Goal: Task Accomplishment & Management: Use online tool/utility

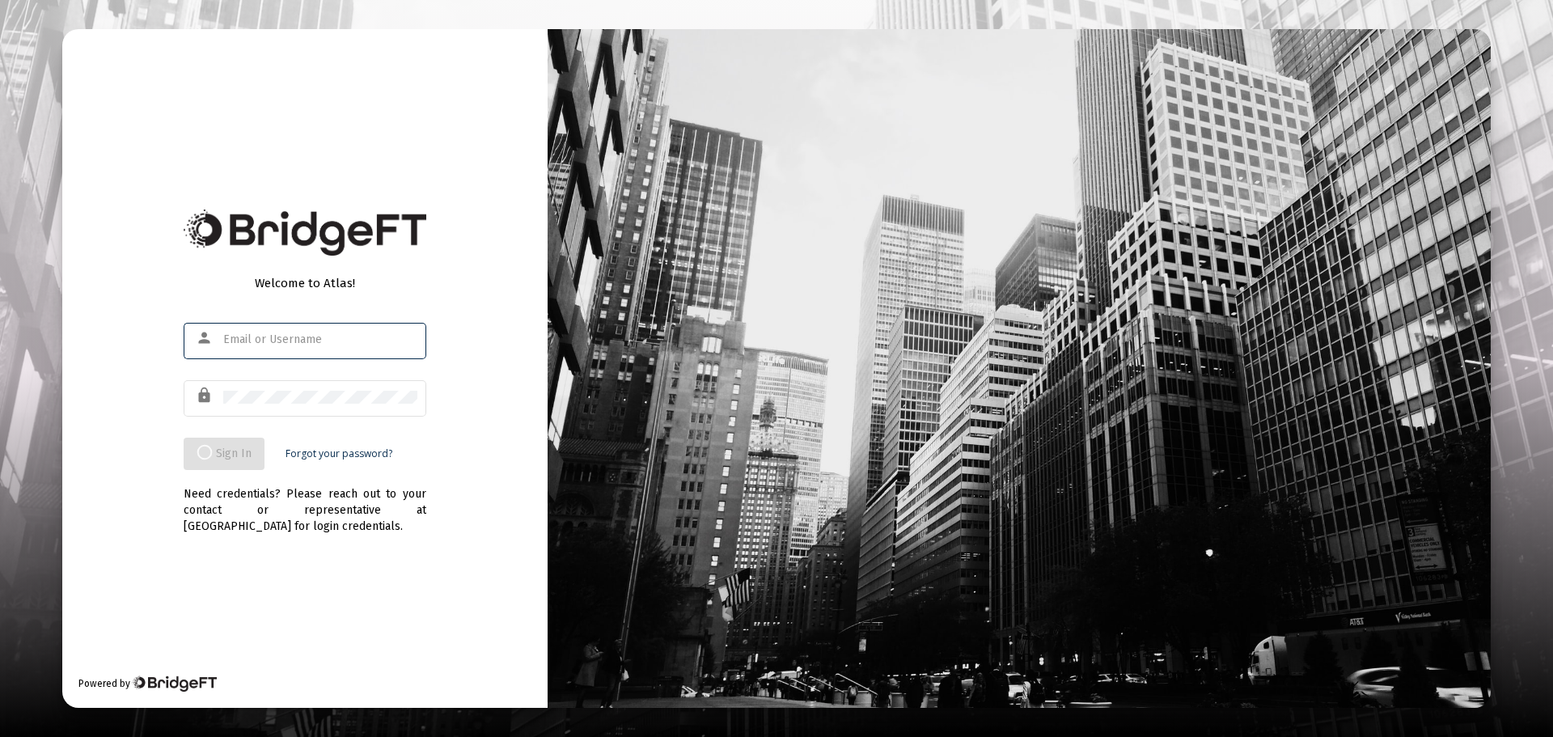
type input "[PERSON_NAME][EMAIL_ADDRESS][DOMAIN_NAME]"
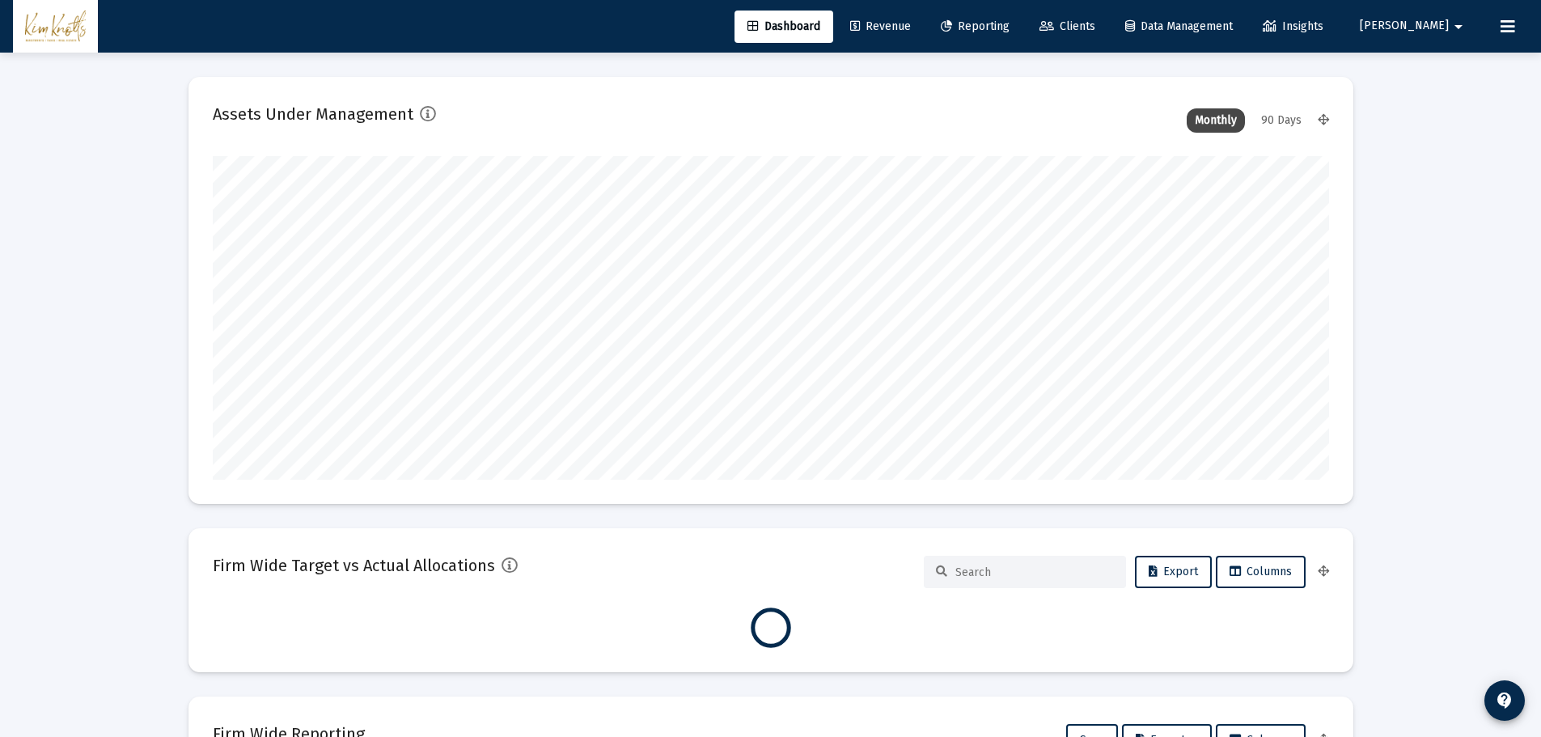
scroll to position [324, 1116]
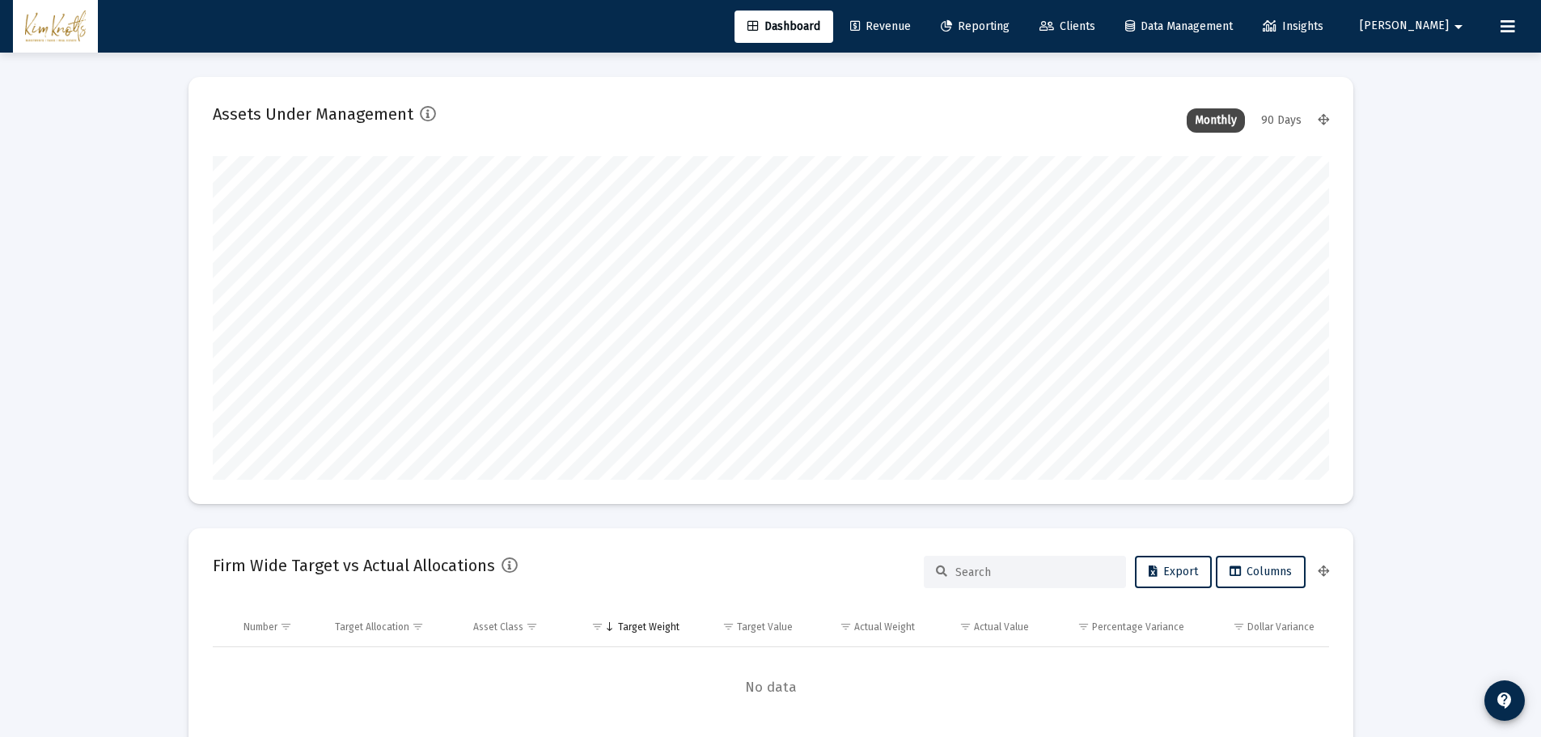
type input "[DATE]"
click at [924, 36] on link "Revenue" at bounding box center [880, 27] width 87 height 32
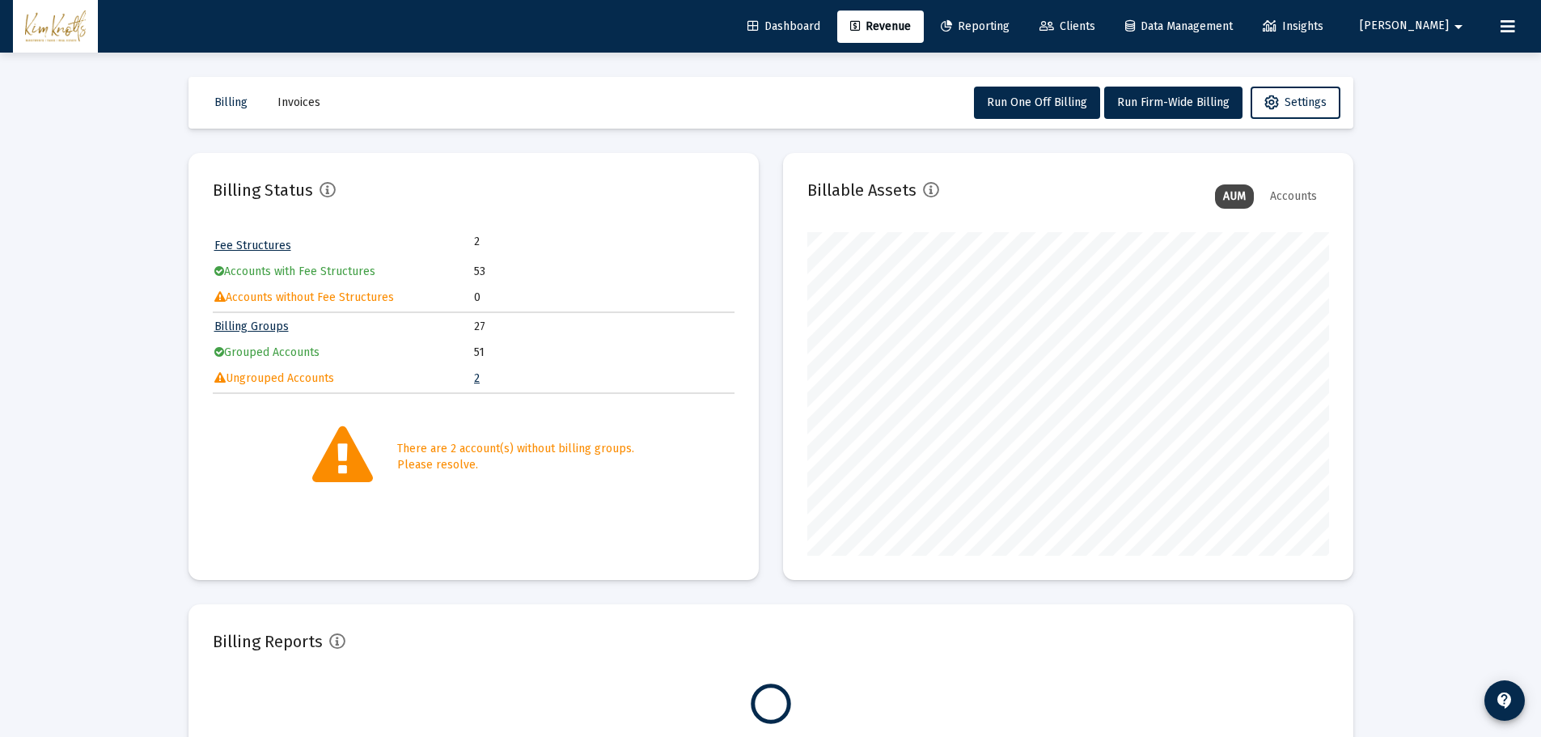
scroll to position [324, 522]
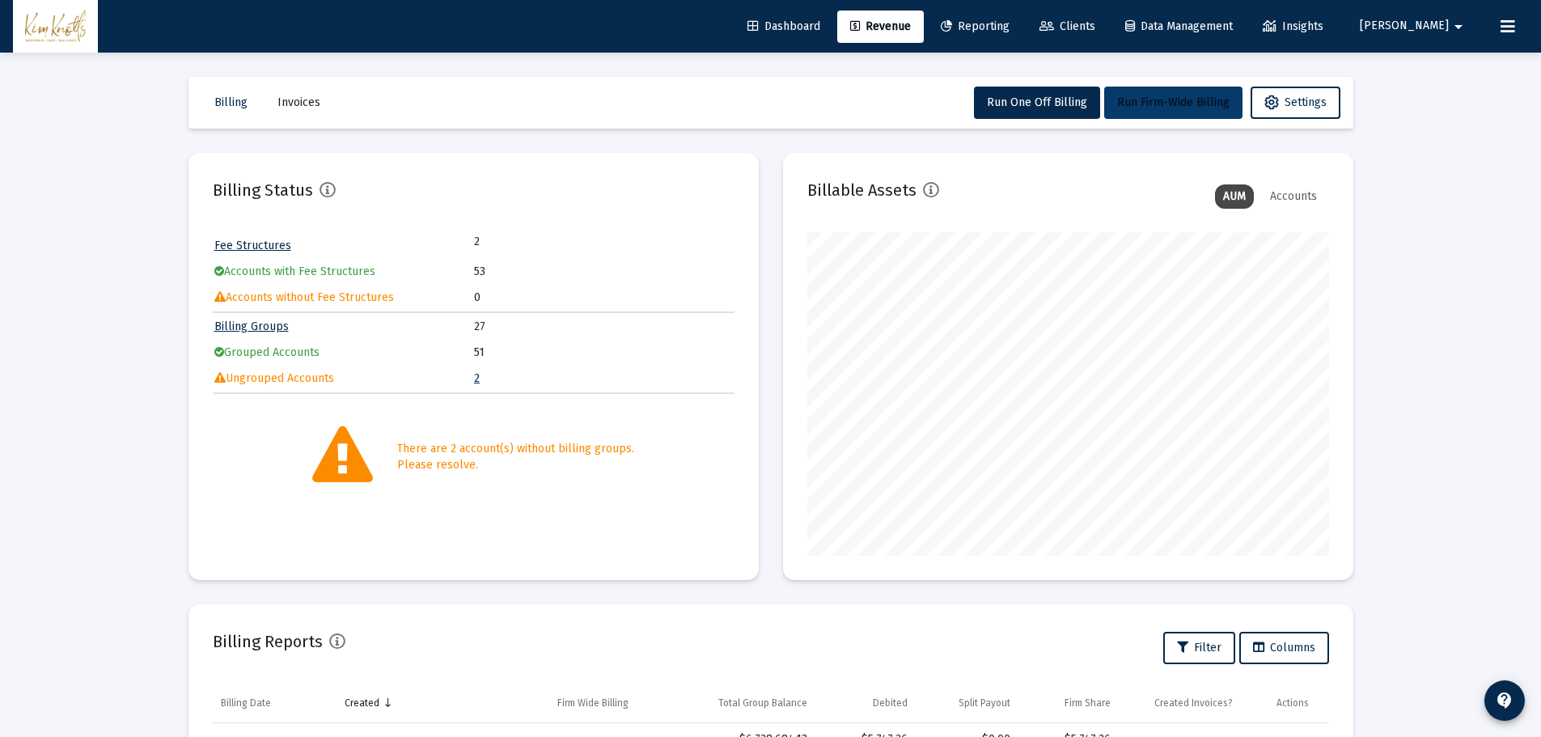
click at [1133, 112] on button "Run Firm-Wide Billing" at bounding box center [1173, 103] width 138 height 32
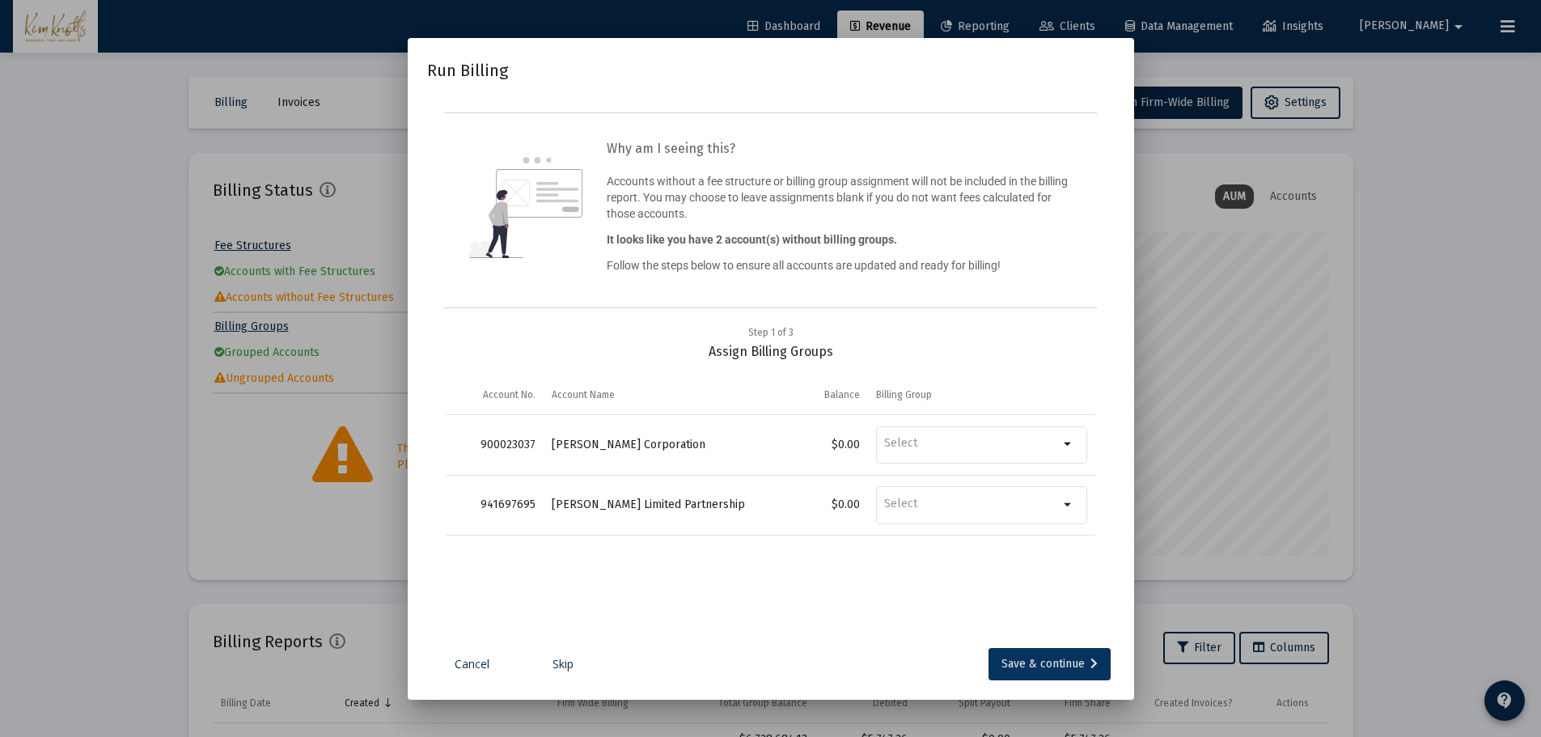
click at [1046, 675] on div "Save & continue" at bounding box center [1050, 664] width 96 height 32
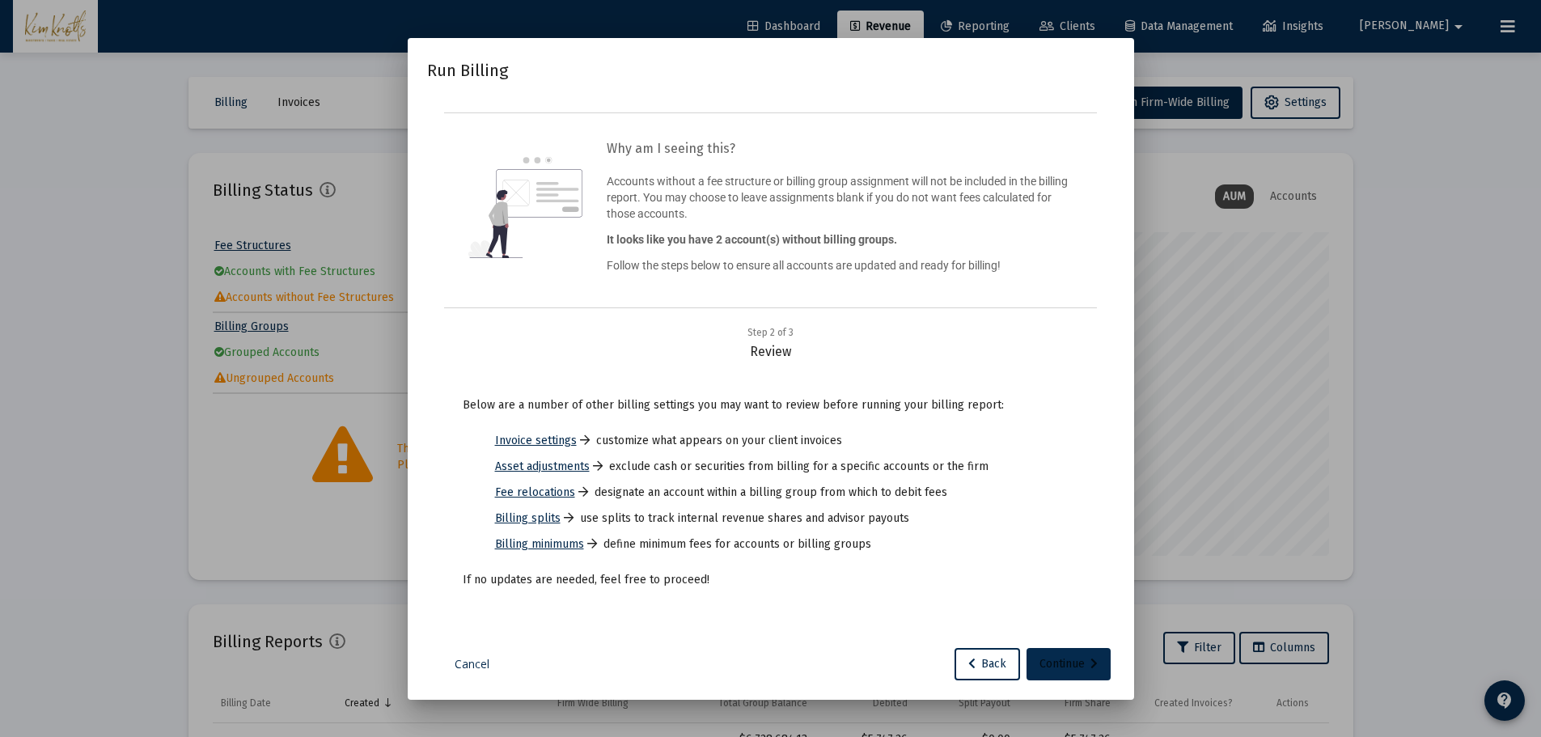
click at [1046, 675] on div "Continue" at bounding box center [1069, 664] width 58 height 32
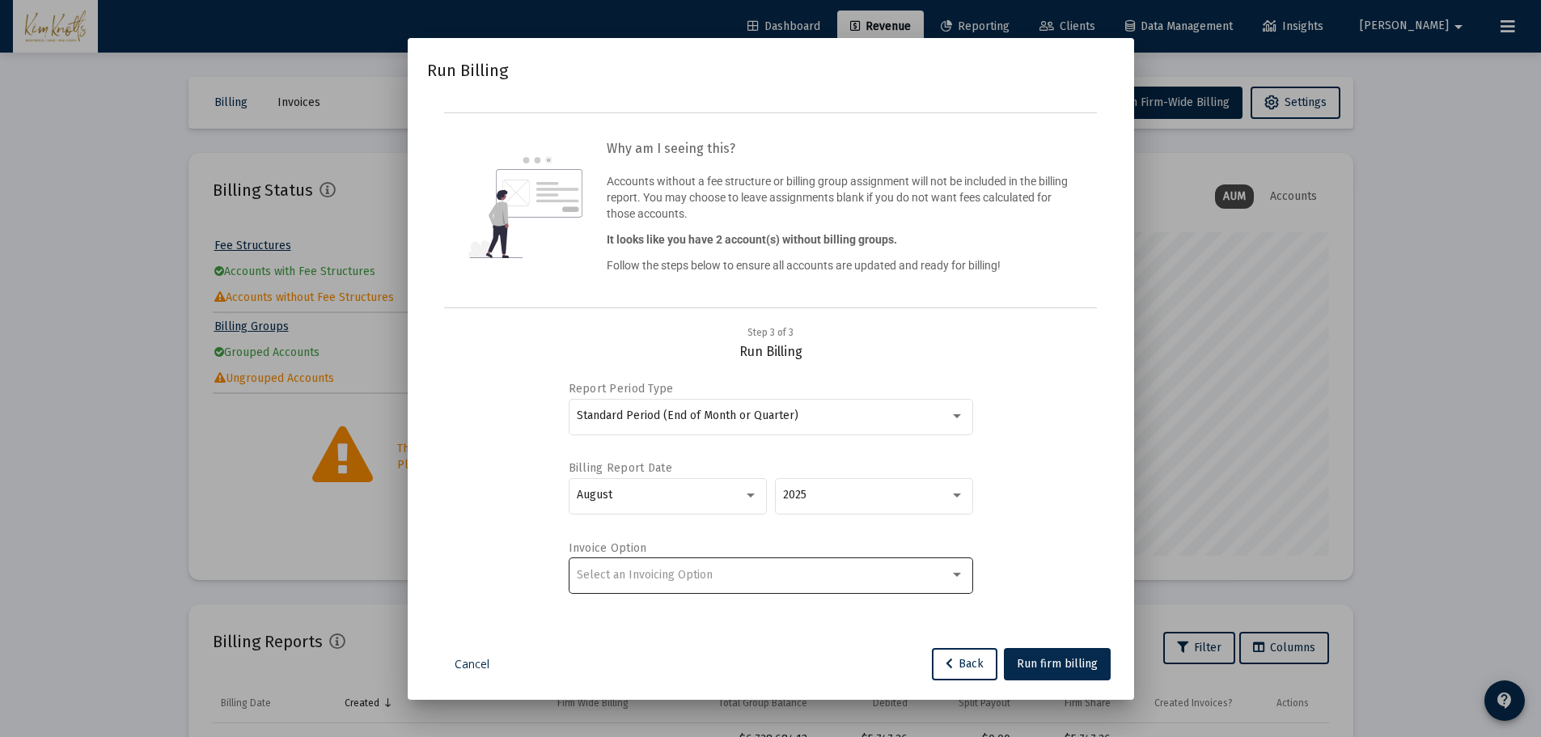
click at [797, 583] on div "Select an Invoicing Option" at bounding box center [771, 575] width 388 height 40
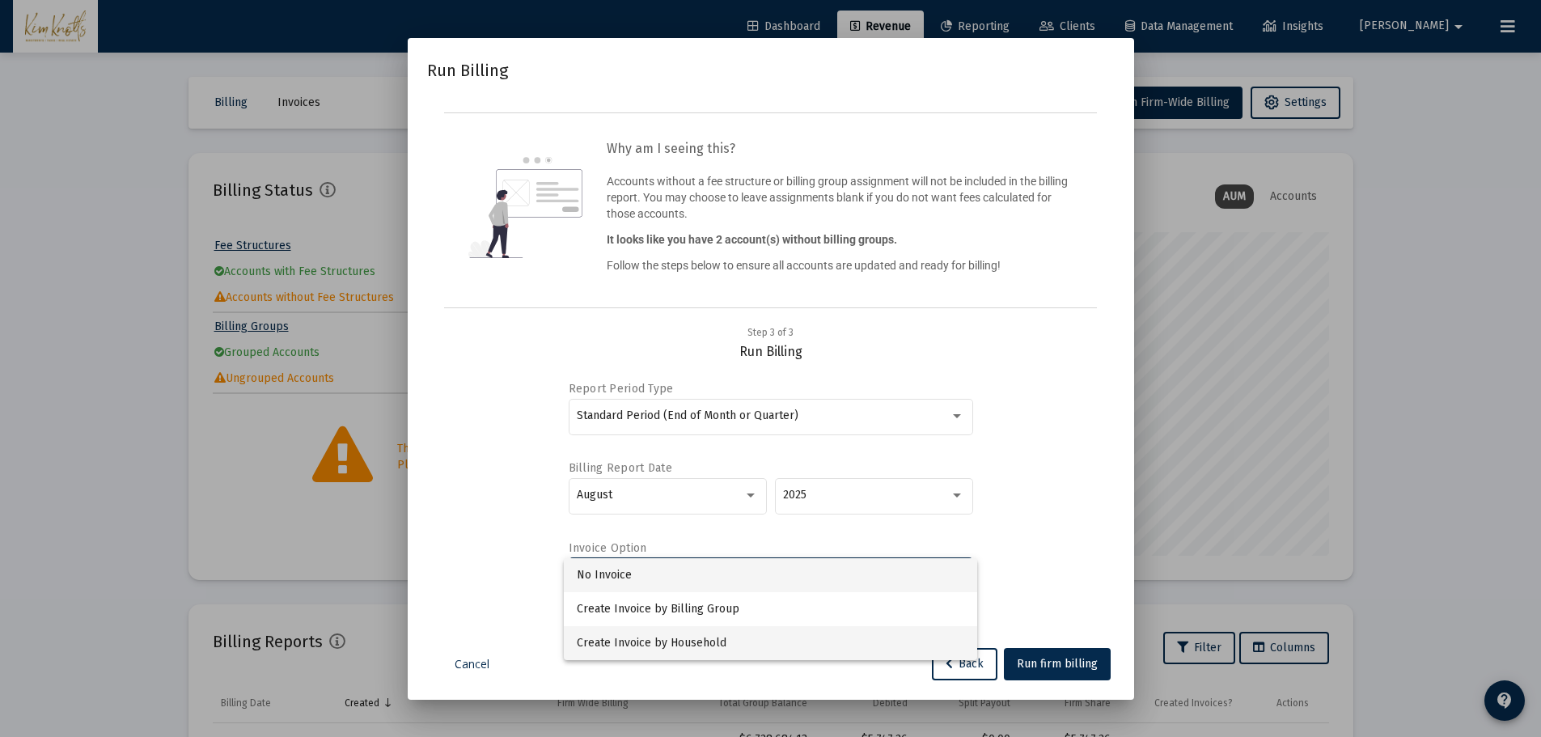
click at [776, 633] on span "Create Invoice by Household" at bounding box center [771, 643] width 388 height 34
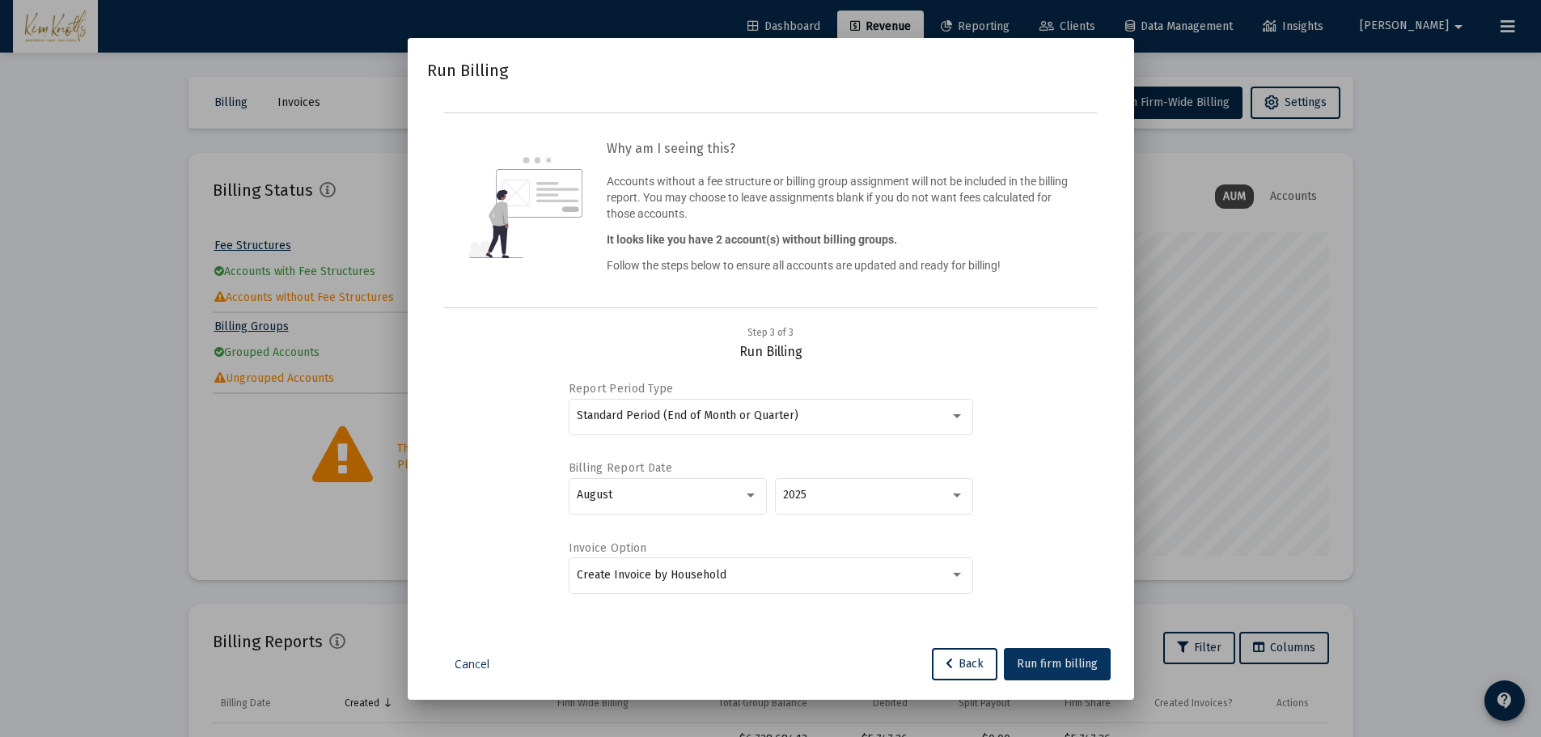
click at [1064, 654] on button "Run firm billing" at bounding box center [1057, 664] width 107 height 32
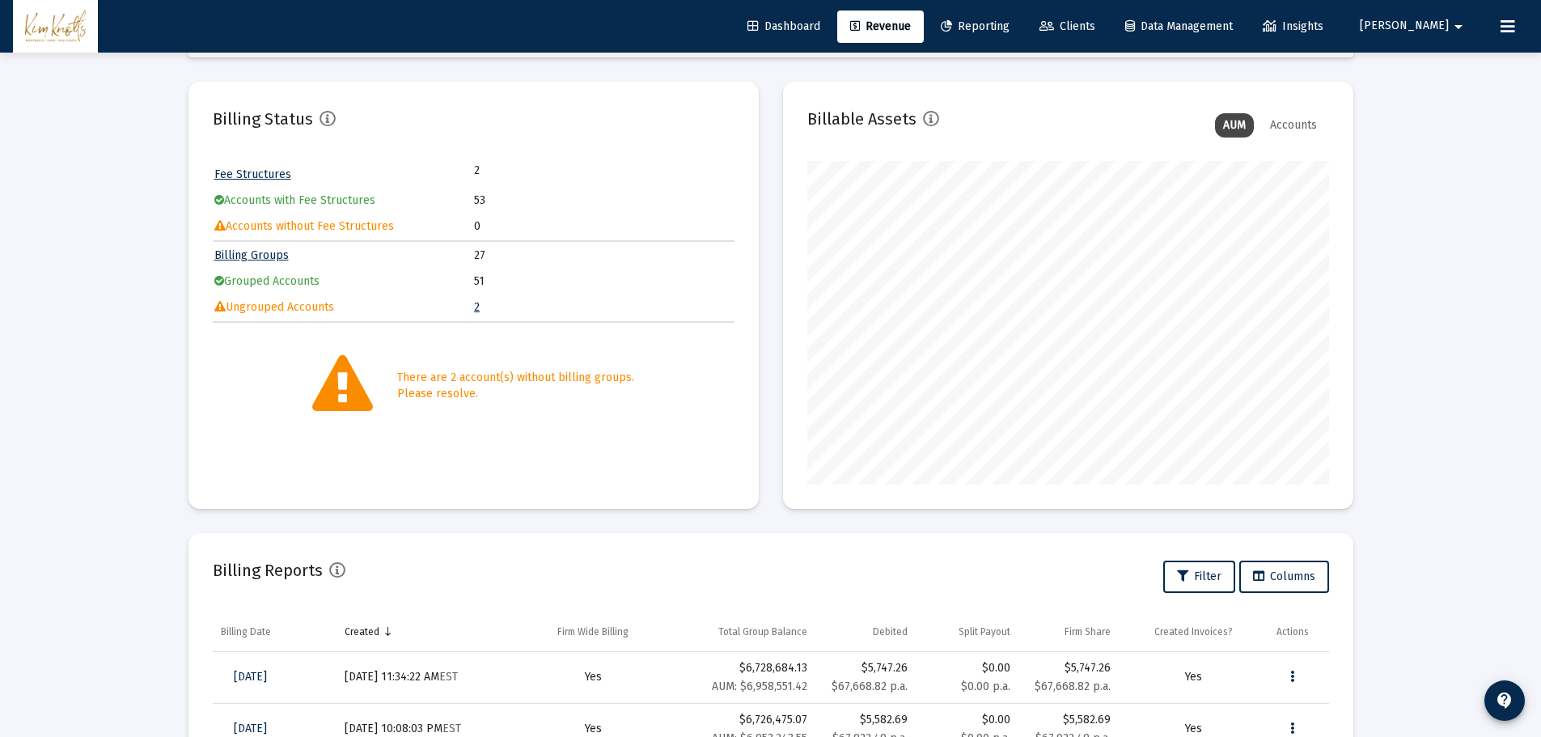
scroll to position [0, 0]
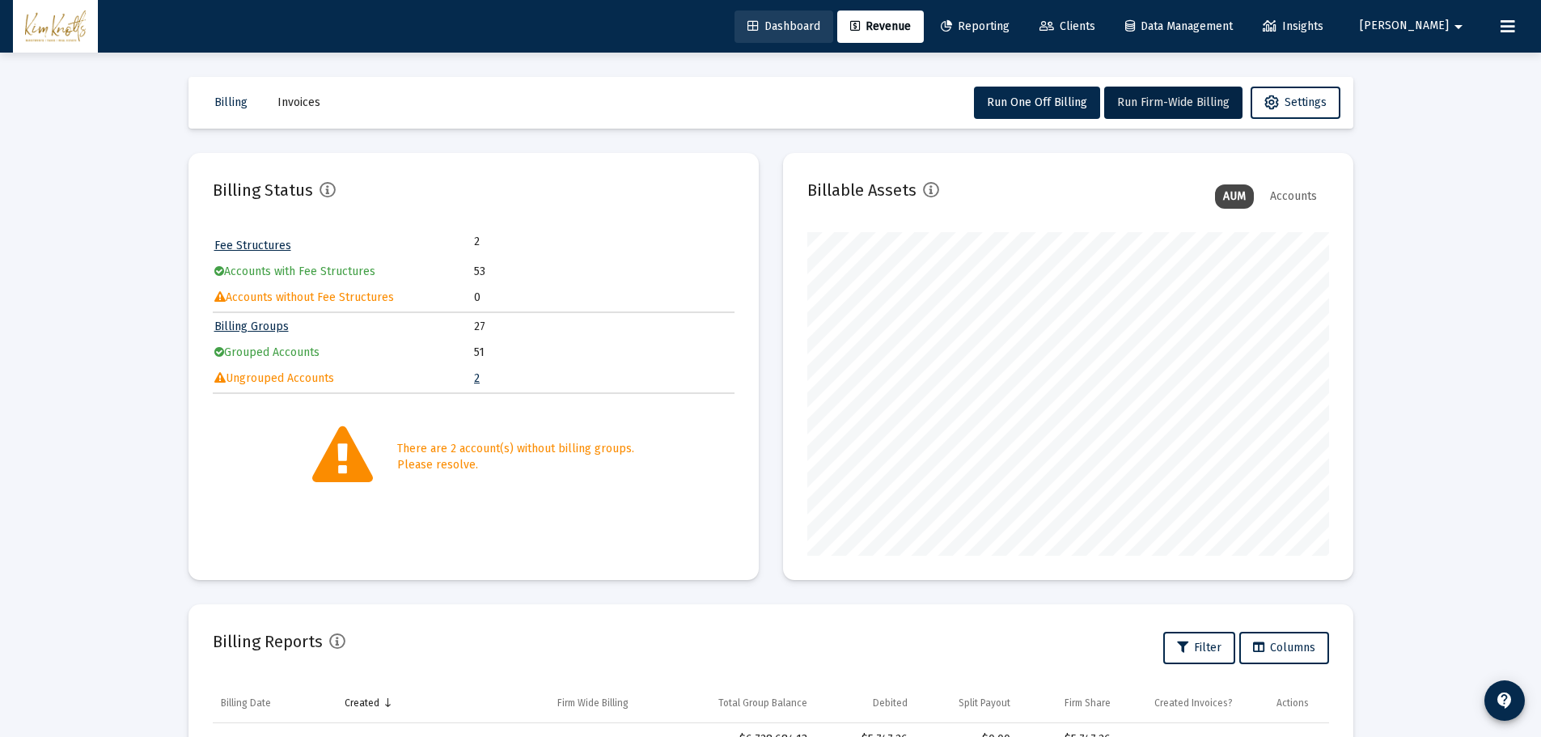
click at [820, 23] on span "Dashboard" at bounding box center [783, 26] width 73 height 14
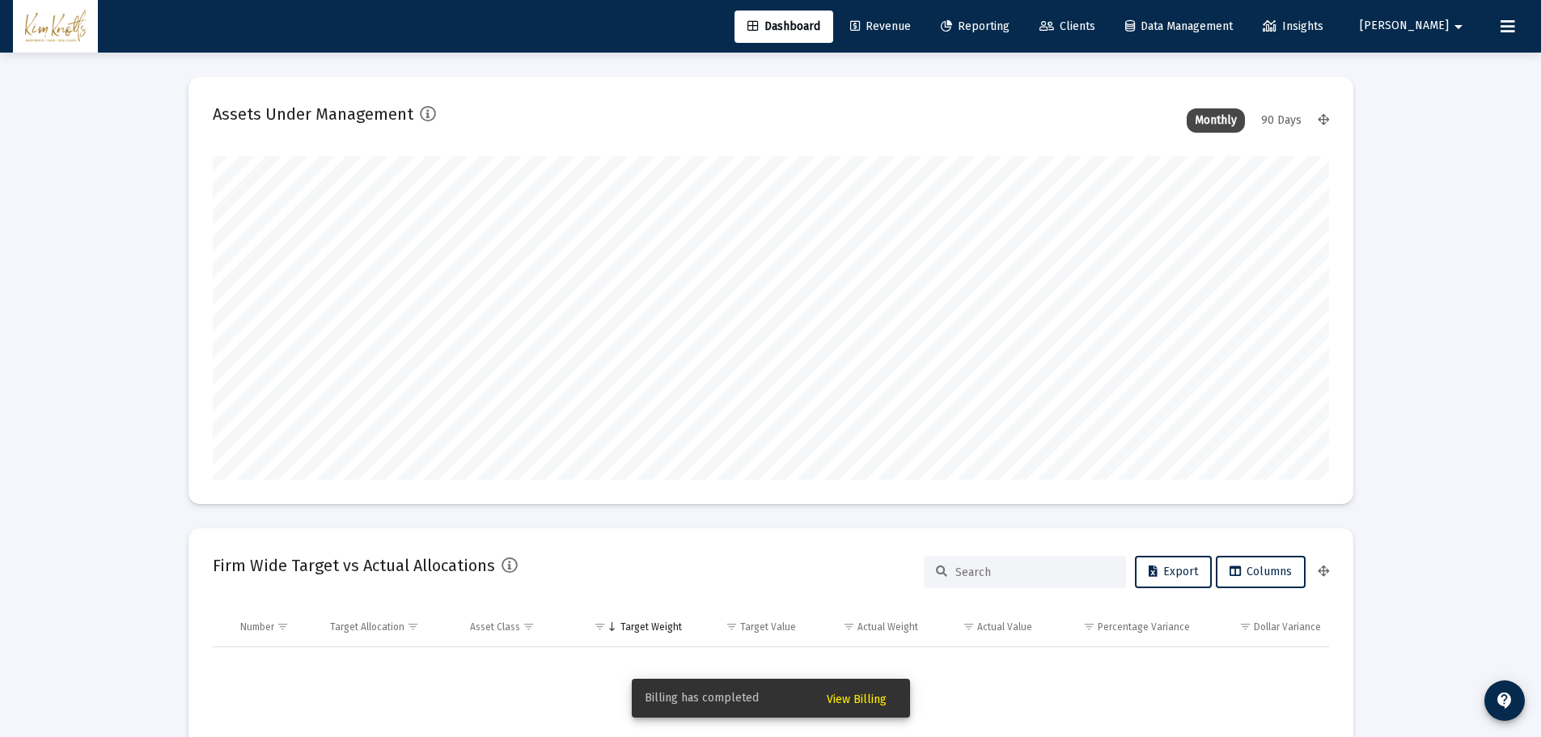
click at [858, 704] on span "View Billing" at bounding box center [857, 699] width 60 height 14
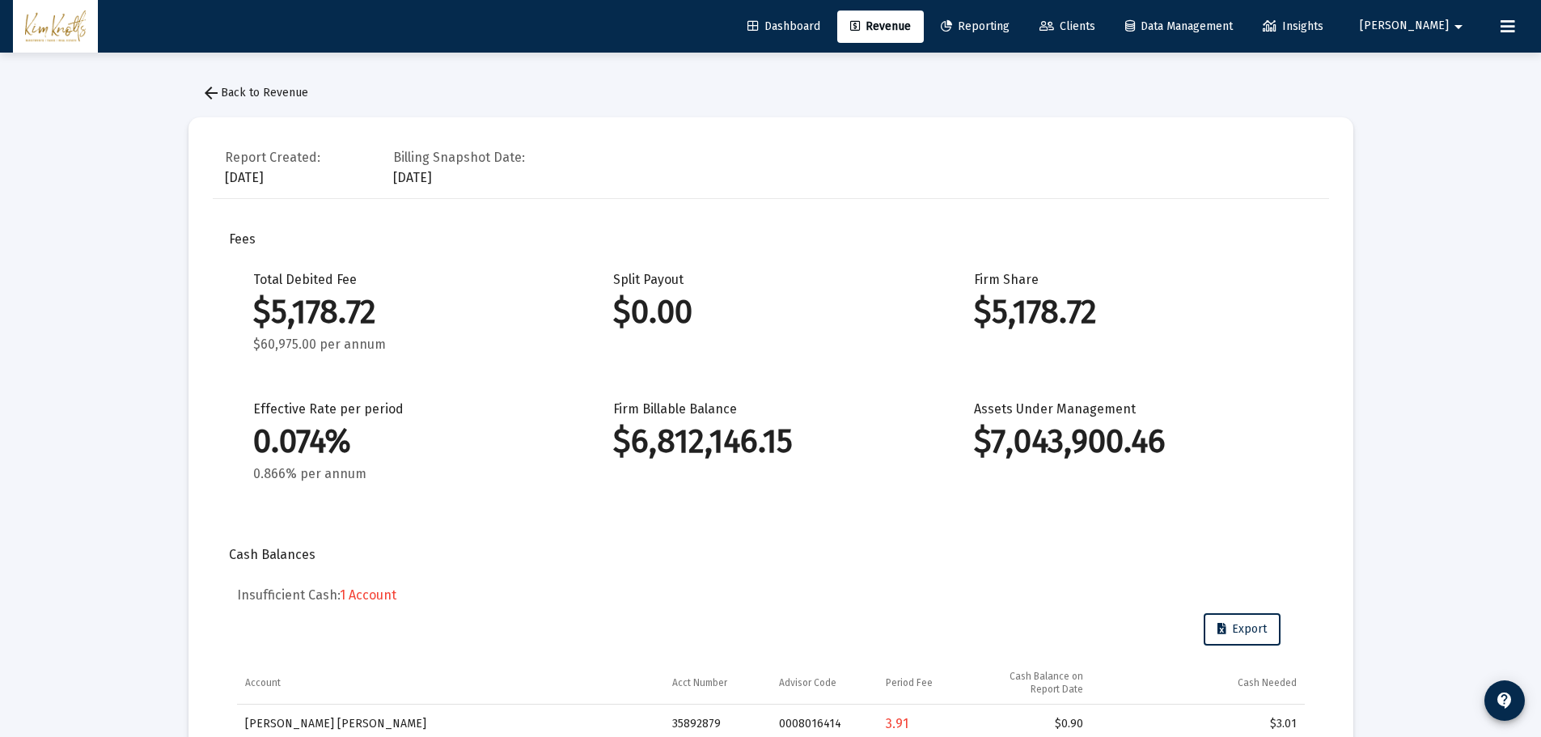
click at [241, 97] on span "arrow_back Back to Revenue" at bounding box center [254, 93] width 107 height 14
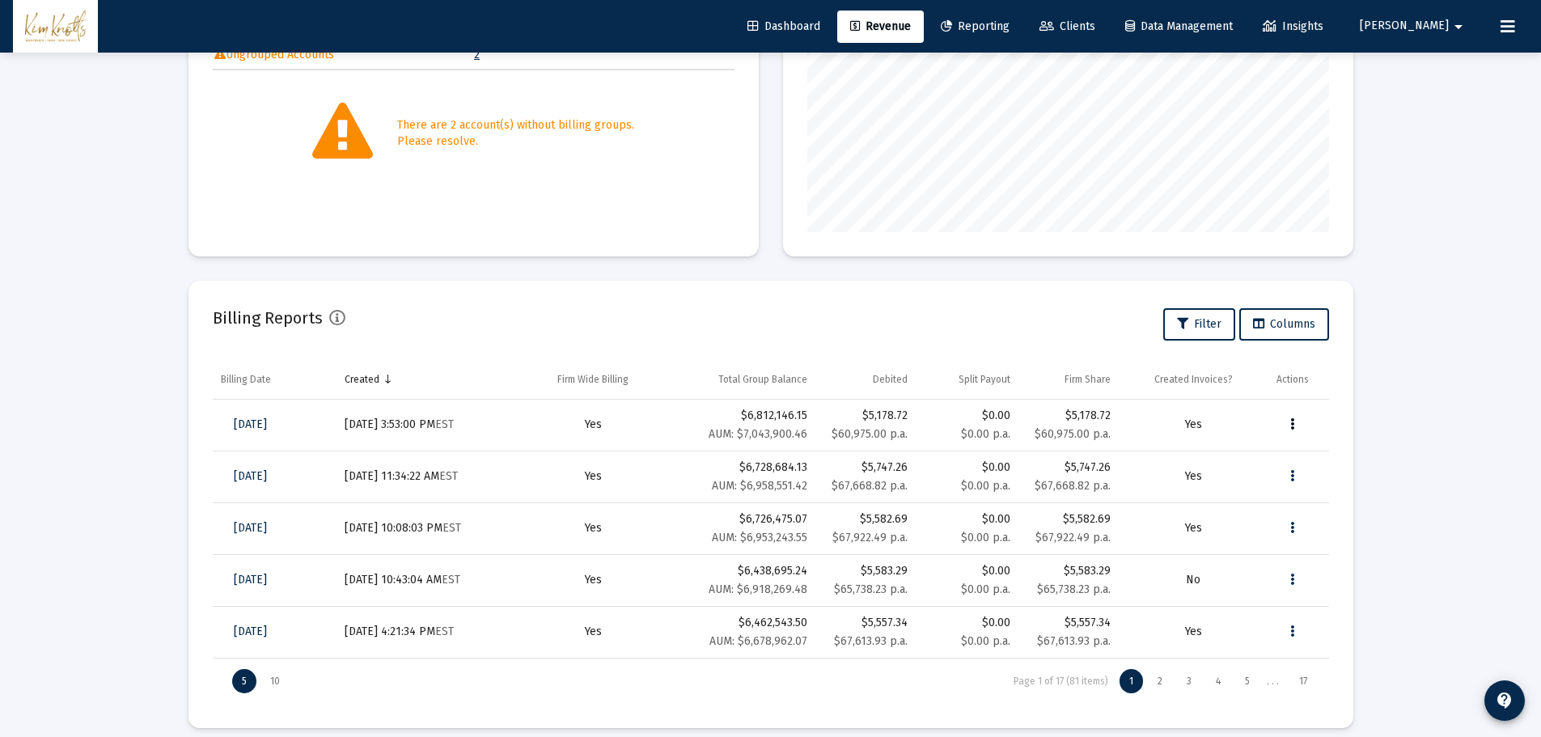
click at [1294, 426] on icon "Data grid" at bounding box center [1292, 424] width 4 height 19
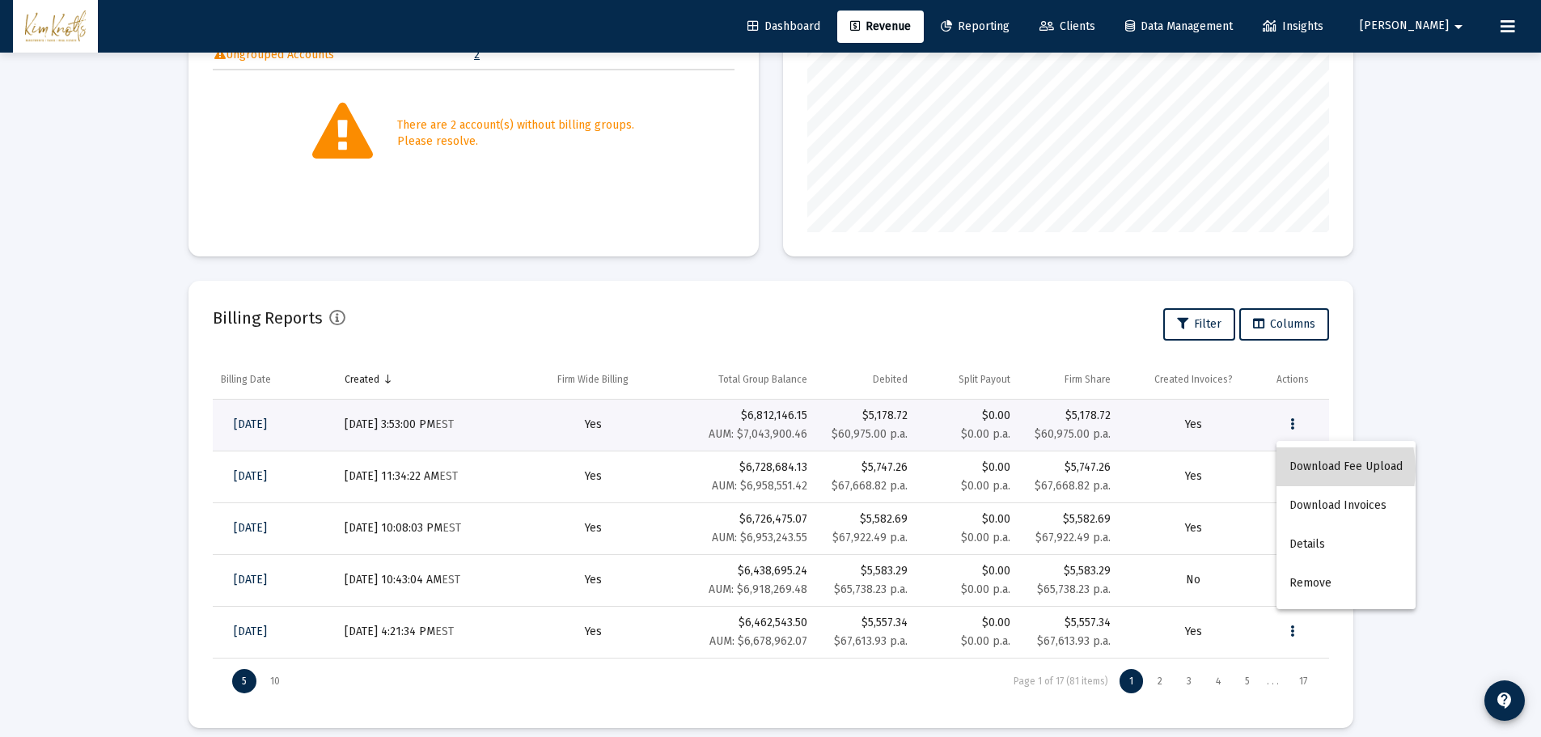
click at [1304, 469] on button "Download Fee Upload" at bounding box center [1346, 466] width 139 height 39
